Goal: Task Accomplishment & Management: Manage account settings

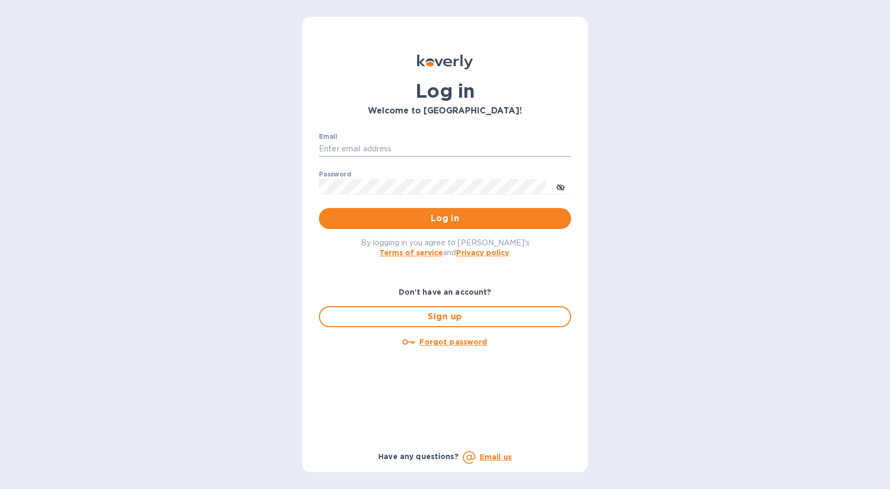
click at [446, 149] on input "Email" at bounding box center [445, 149] width 252 height 16
type input "luis.m.correia@nlcwines.com"
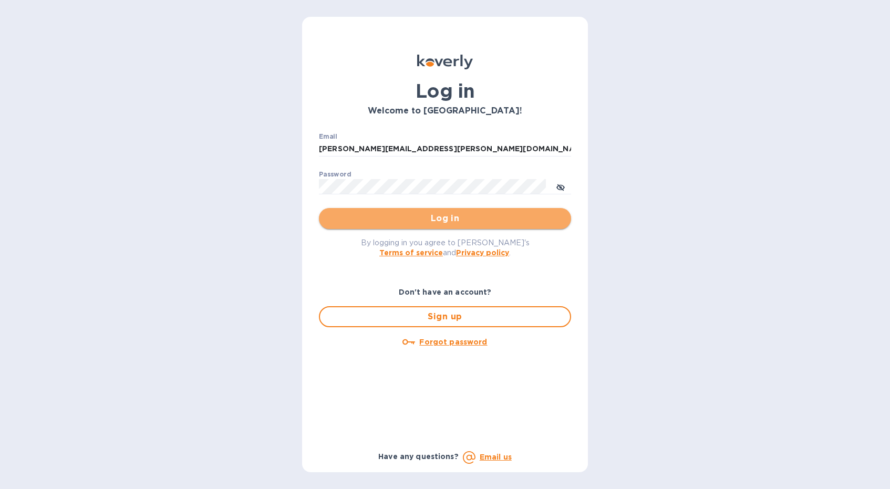
click at [426, 222] on span "Log in" at bounding box center [444, 218] width 235 height 13
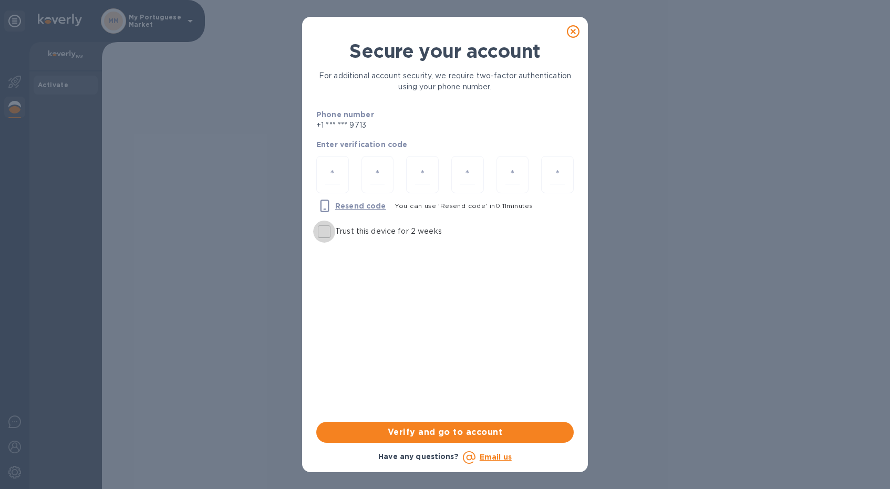
click at [323, 227] on input "Trust this device for 2 weeks" at bounding box center [324, 232] width 22 height 22
checkbox input "true"
click at [333, 172] on input "number" at bounding box center [332, 174] width 15 height 19
type input "6"
type input "3"
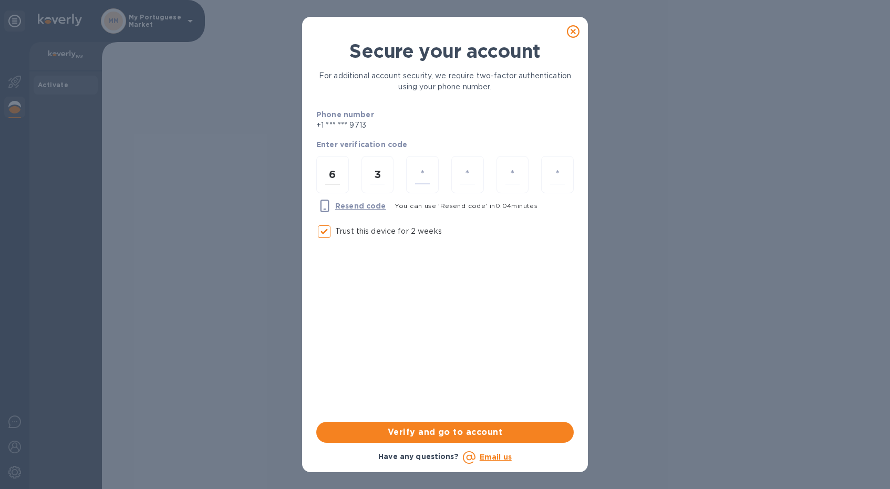
type input "1"
type input "6"
type input "8"
type input "4"
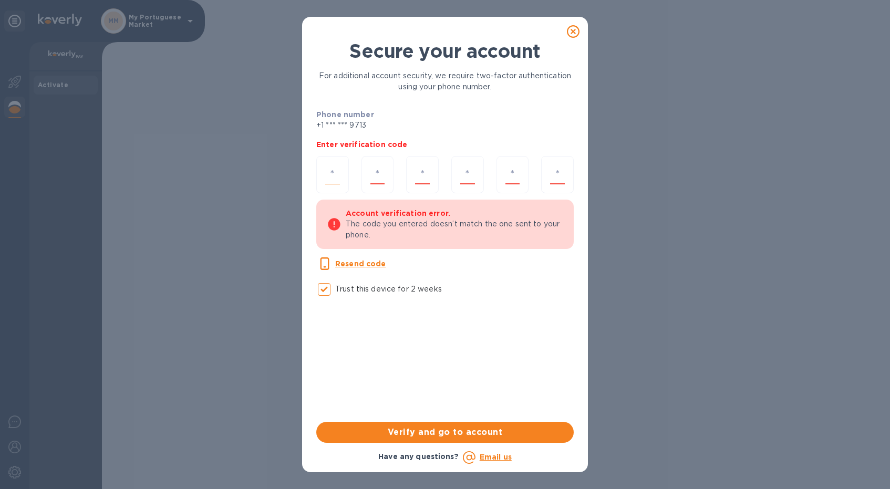
click at [330, 173] on input "number" at bounding box center [332, 174] width 15 height 19
type input "6"
type input "3"
type input "1"
type input "7"
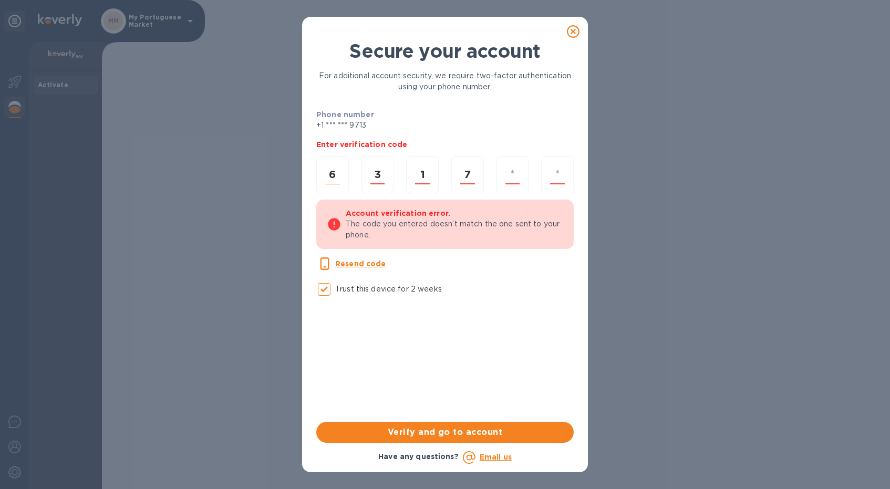
type input "8"
type input "4"
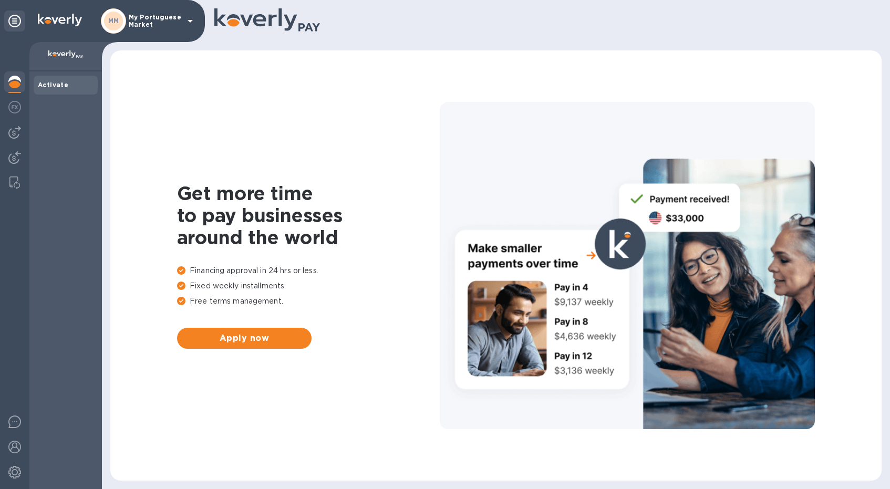
click at [190, 20] on icon at bounding box center [190, 21] width 5 height 3
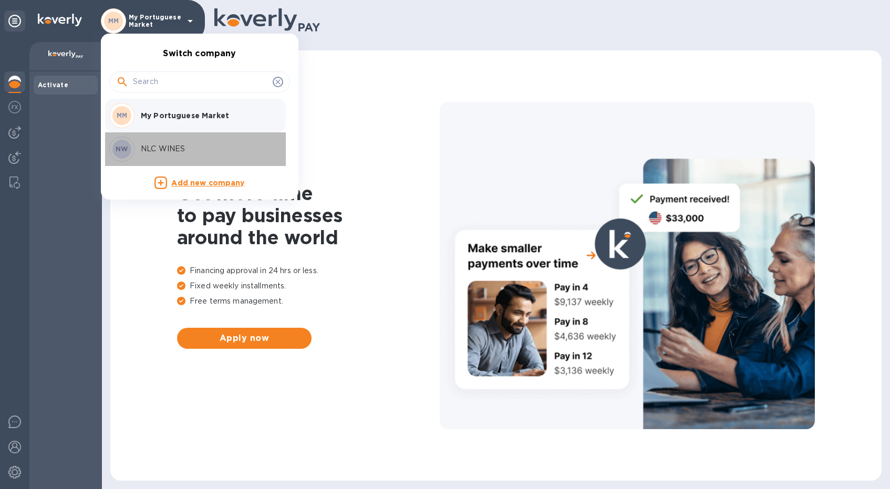
click at [157, 154] on p "NLC WINES" at bounding box center [207, 148] width 132 height 11
